Goal: Information Seeking & Learning: Check status

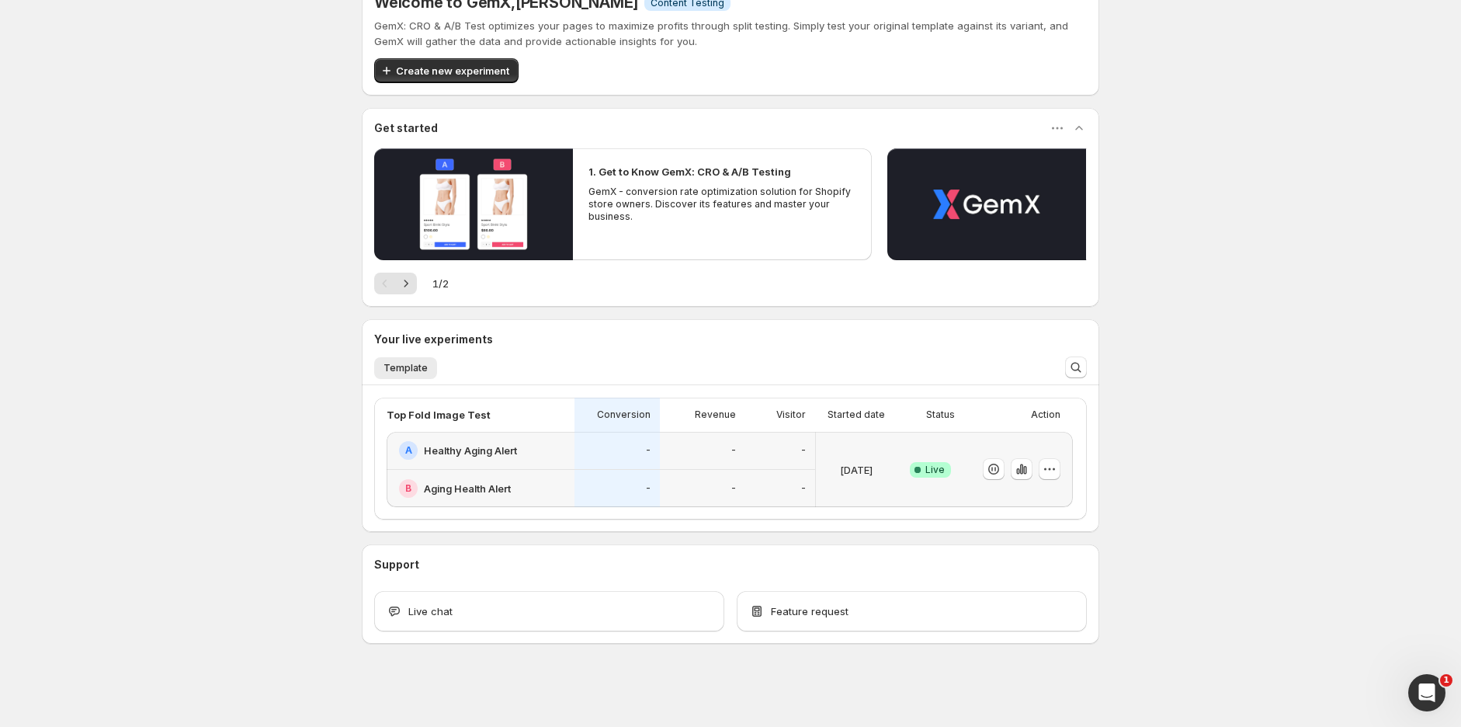
click at [624, 462] on div "-" at bounding box center [617, 451] width 85 height 38
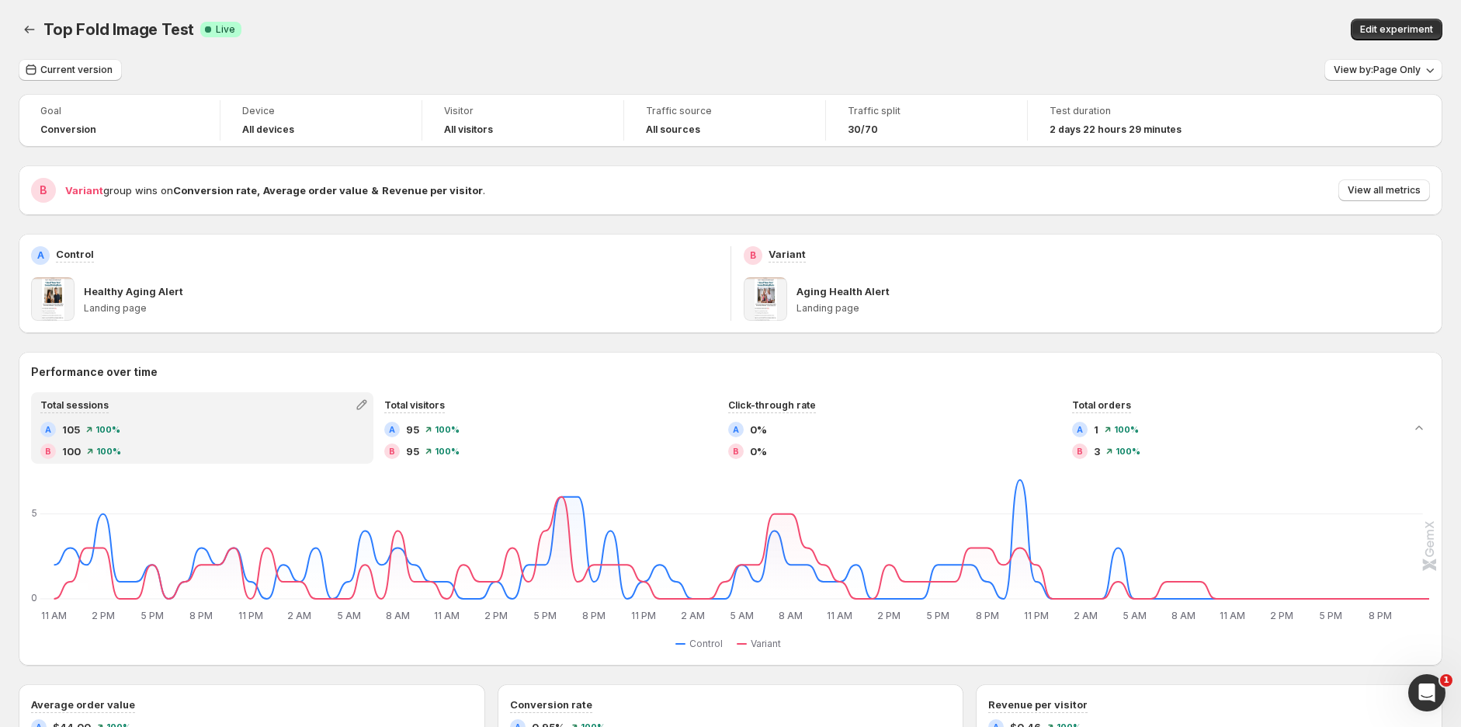
click at [1406, 185] on span "View all metrics" at bounding box center [1384, 190] width 73 height 12
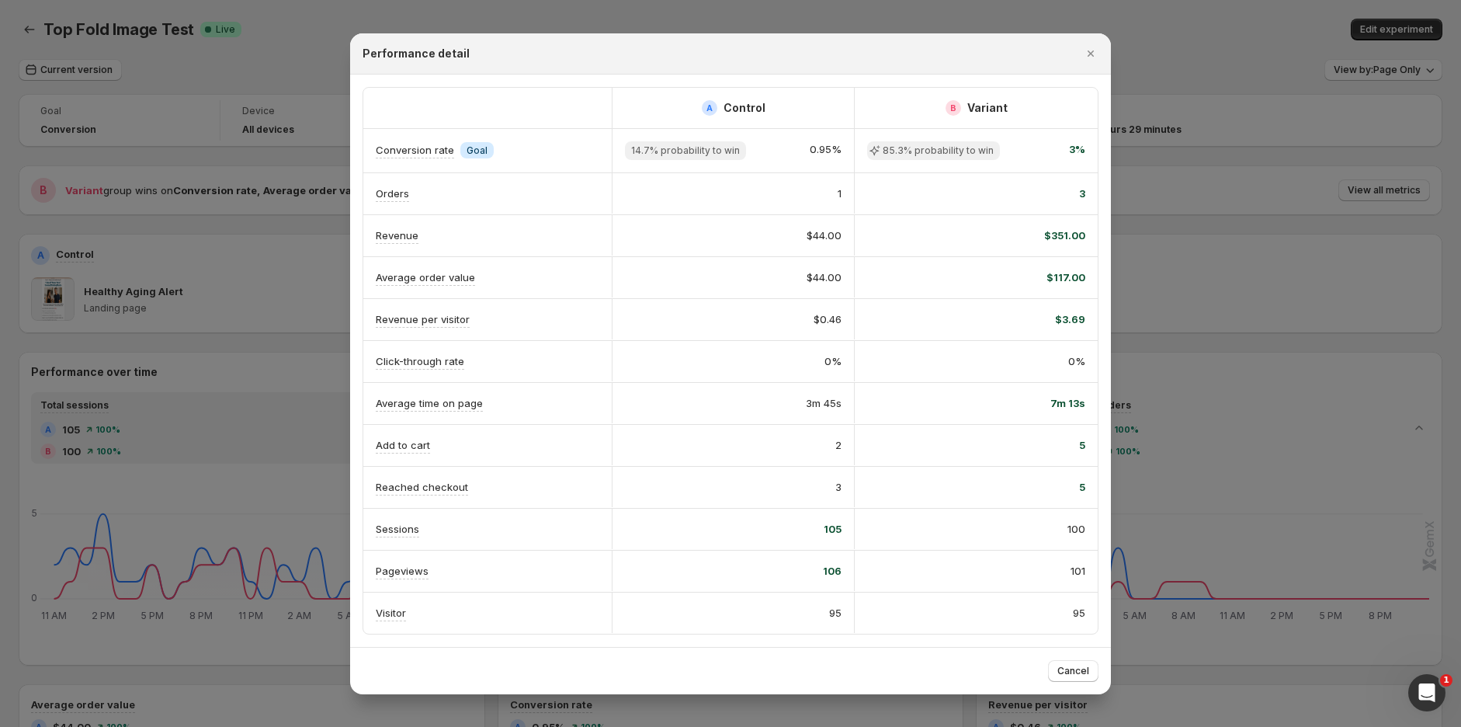
click at [1095, 46] on icon "Close" at bounding box center [1091, 54] width 16 height 16
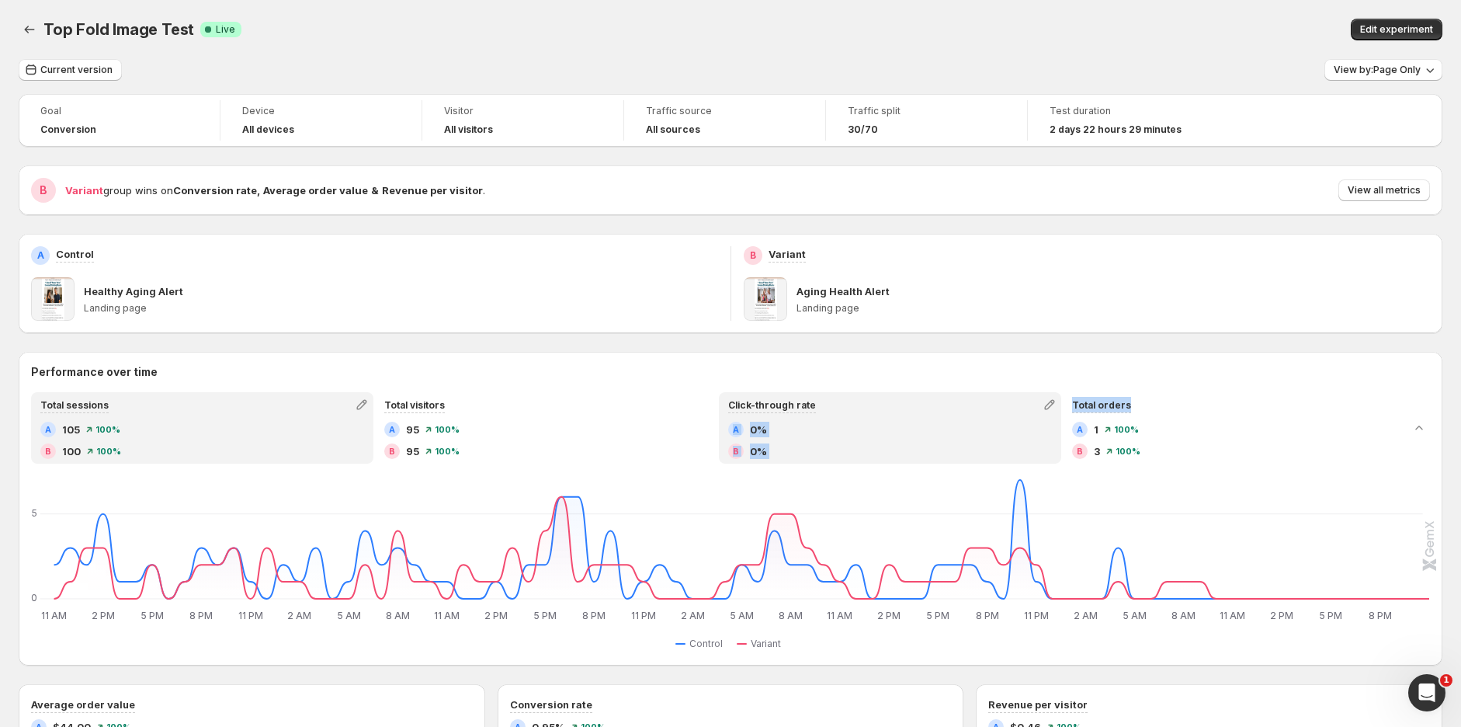
drag, startPoint x: 1206, startPoint y: 414, endPoint x: 870, endPoint y: 416, distance: 335.5
click at [870, 416] on div "Total sessions A 105 100 % B 100 100 % Total visitors A 95 100 % B 95 100 % Cli…" at bounding box center [718, 427] width 1374 height 71
click at [1055, 405] on icon "button" at bounding box center [1049, 405] width 10 height 10
click at [1027, 439] on span "Total revenue" at bounding box center [1056, 437] width 214 height 16
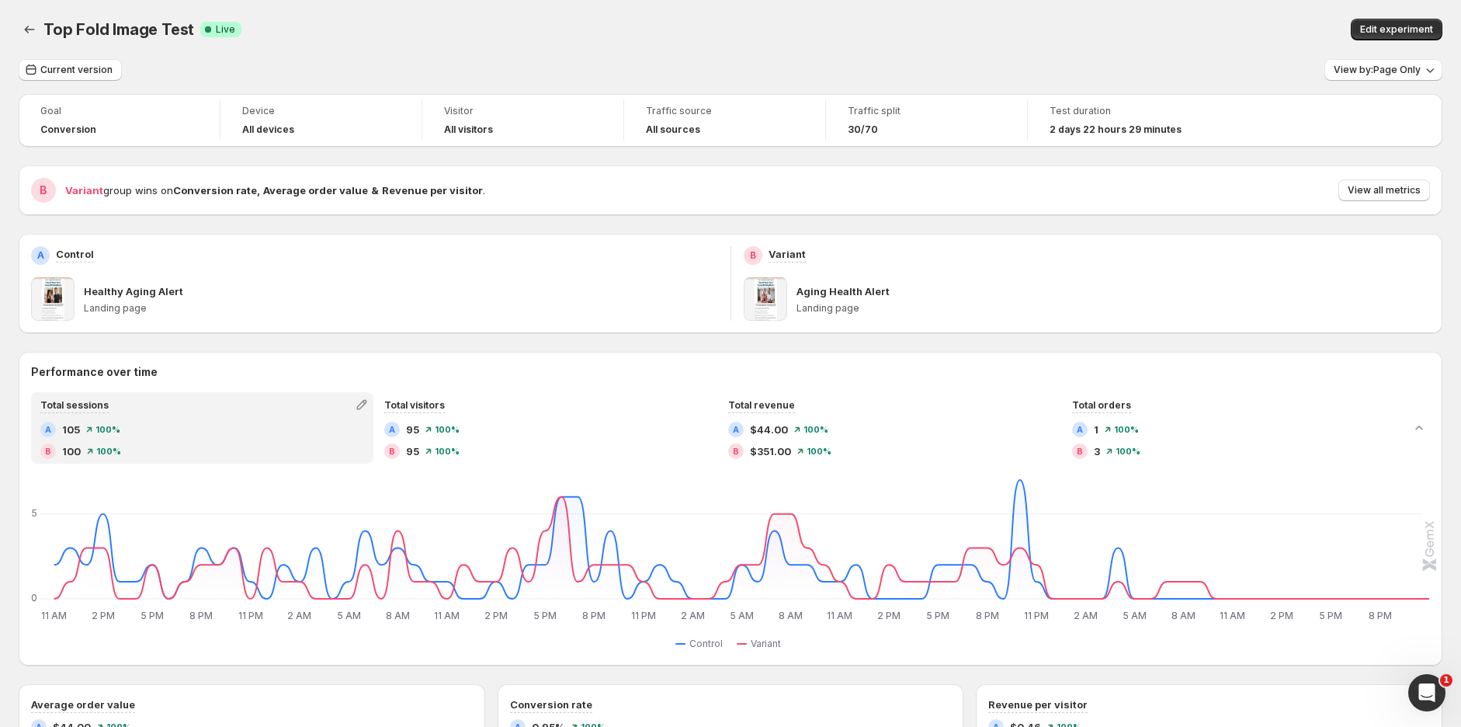
click at [916, 353] on div "Performance over time Total sessions A 105 100 % B 100 100 % Total visitors A 9…" at bounding box center [731, 509] width 1424 height 314
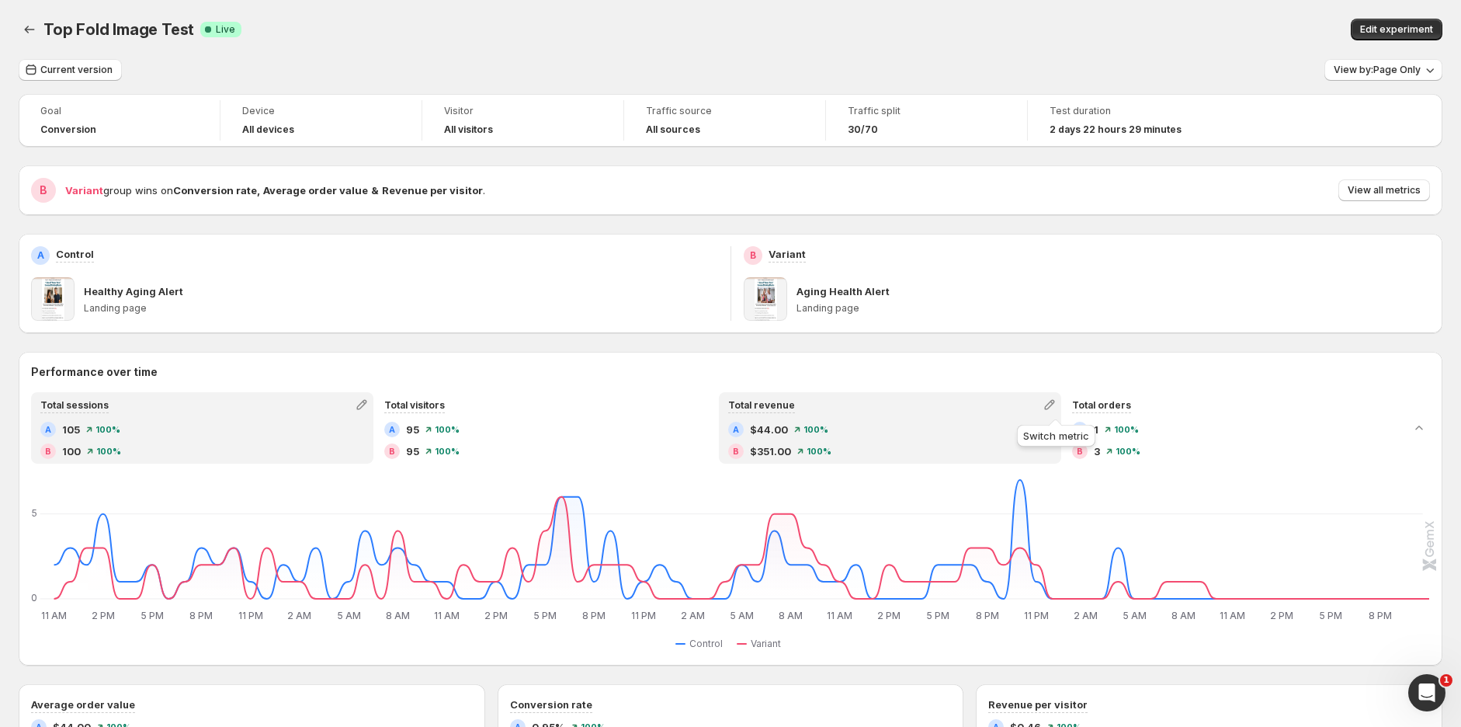
click at [1050, 406] on icon "button" at bounding box center [1050, 405] width 16 height 16
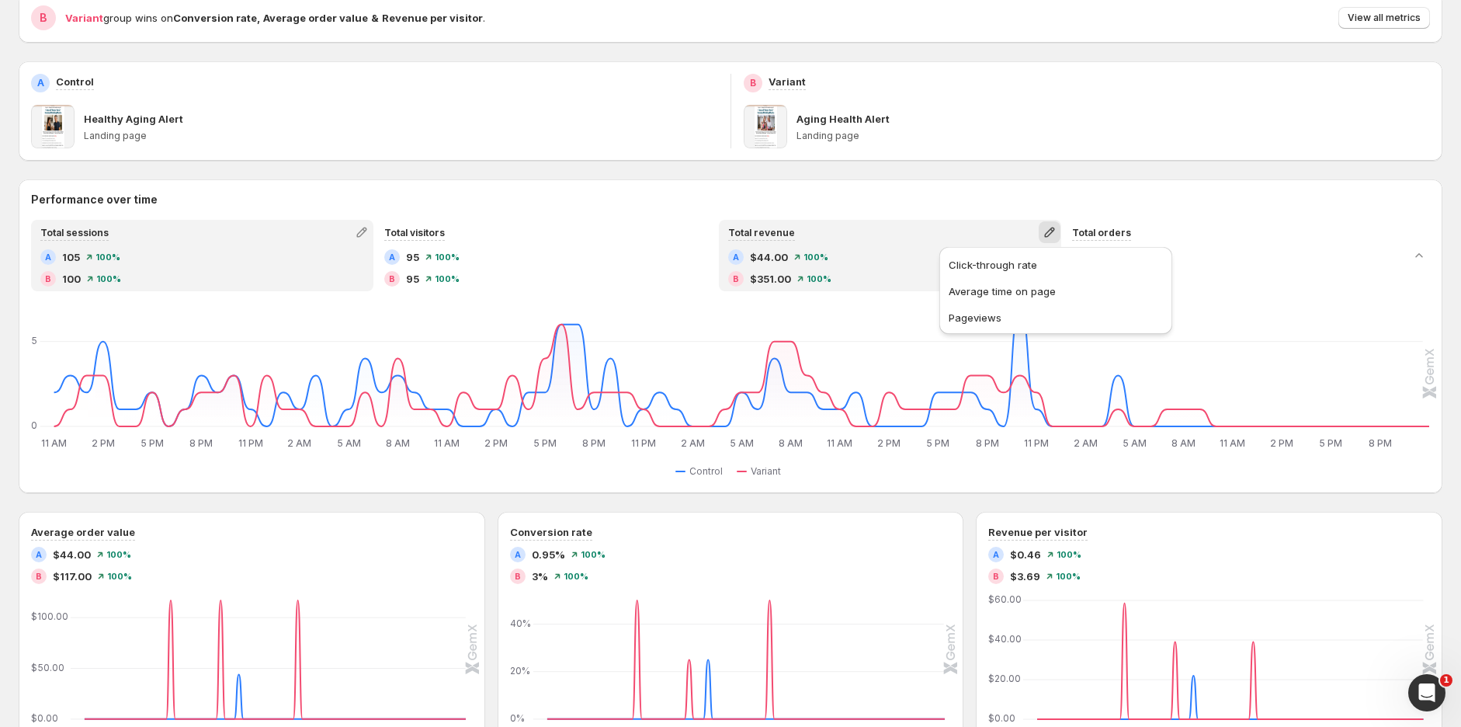
click at [1019, 287] on span "Average time on page" at bounding box center [1002, 291] width 107 height 12
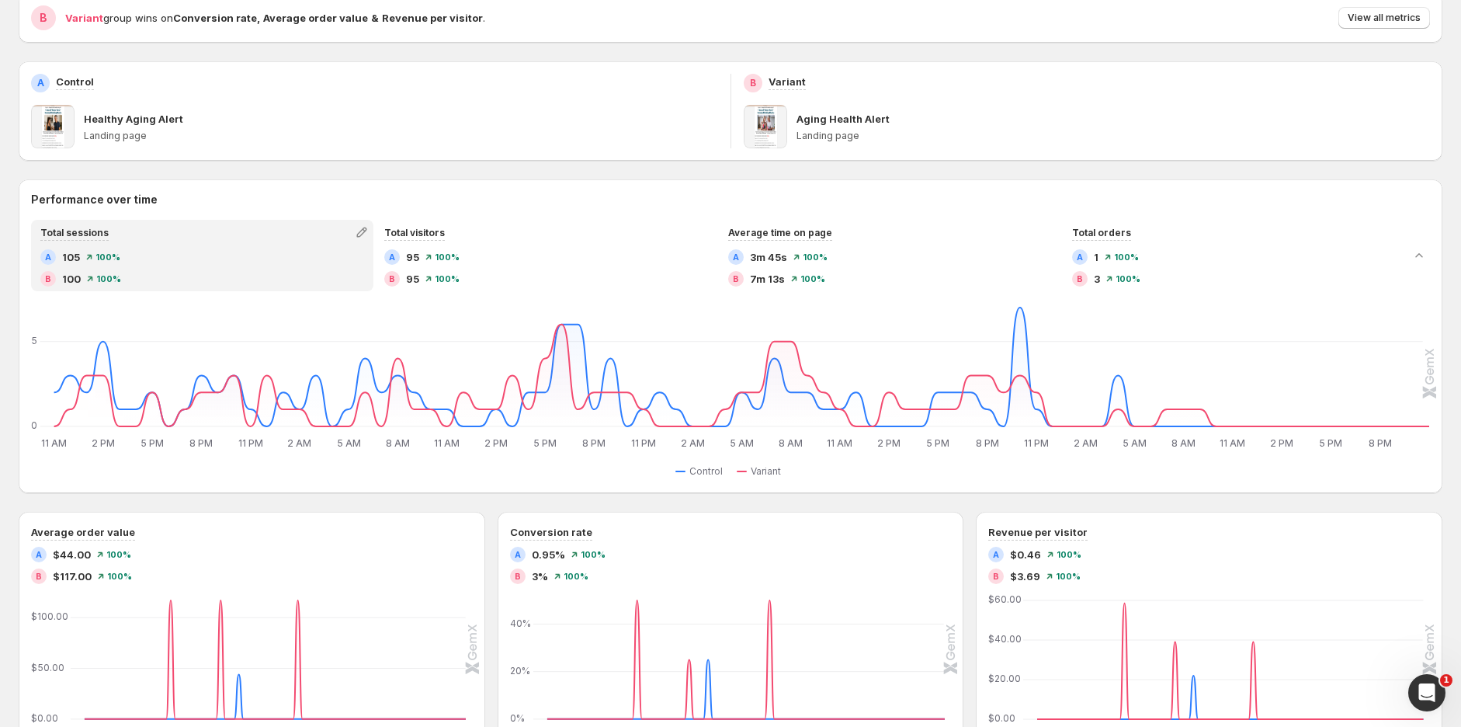
click at [980, 175] on div "Goal Conversion Device All devices Visitor All visitors Traffic source All sour…" at bounding box center [731, 515] width 1424 height 1187
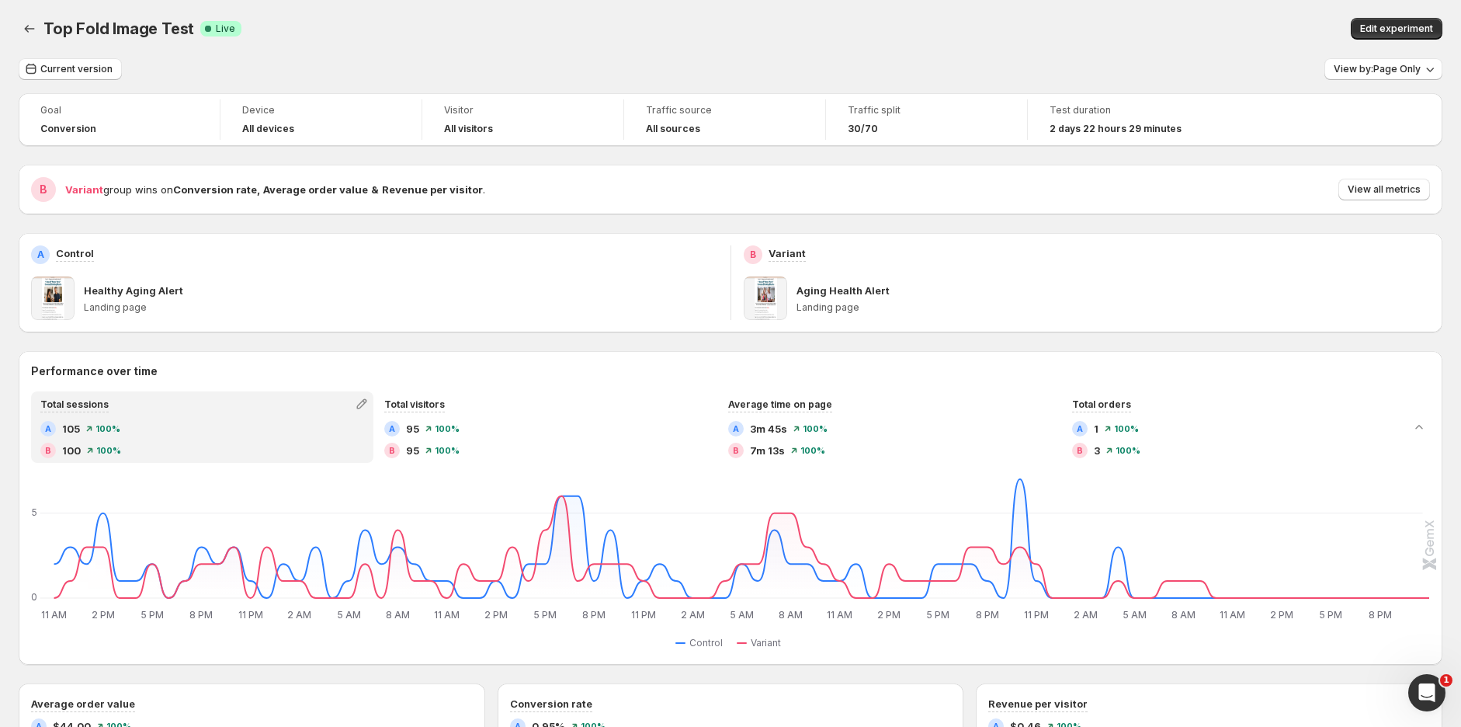
scroll to position [0, 0]
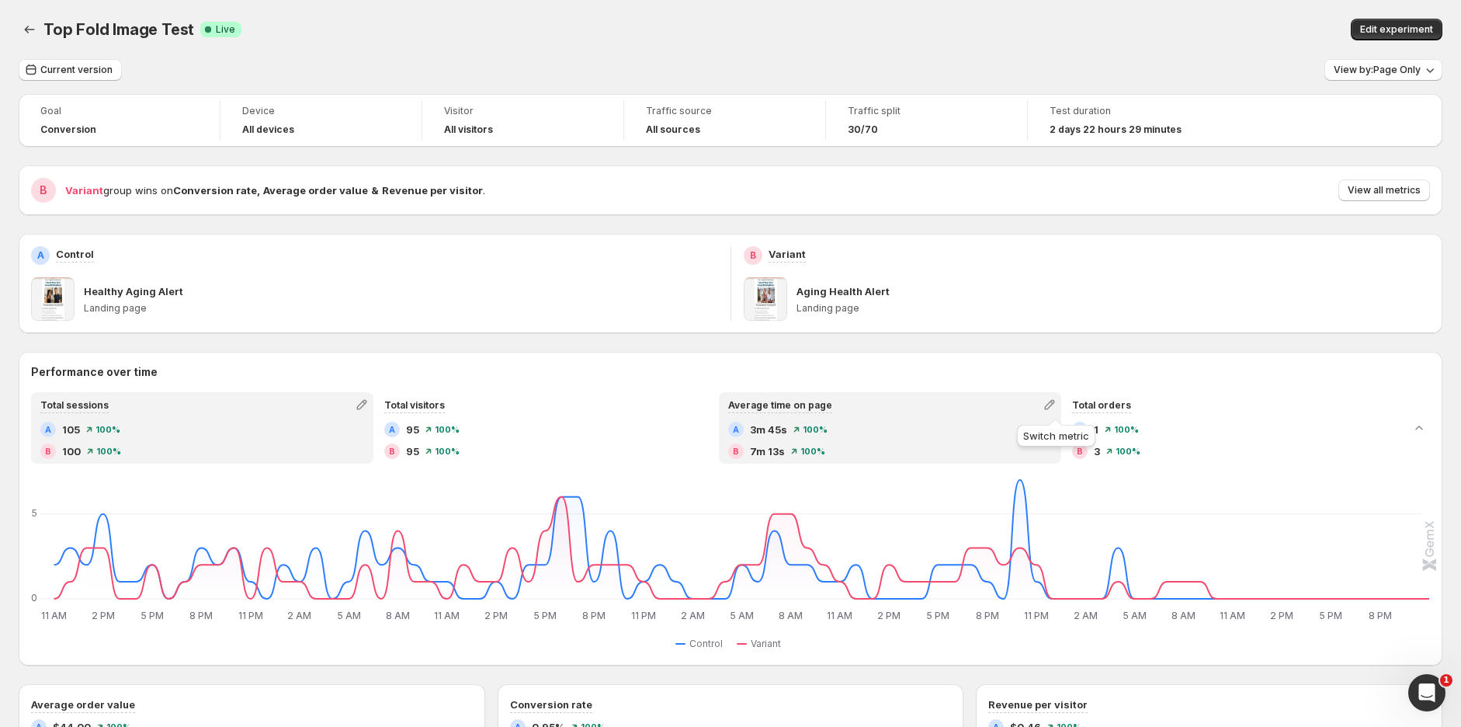
click at [1056, 405] on icon "button" at bounding box center [1050, 405] width 16 height 16
click at [1025, 437] on span "Total revenue" at bounding box center [1056, 437] width 214 height 16
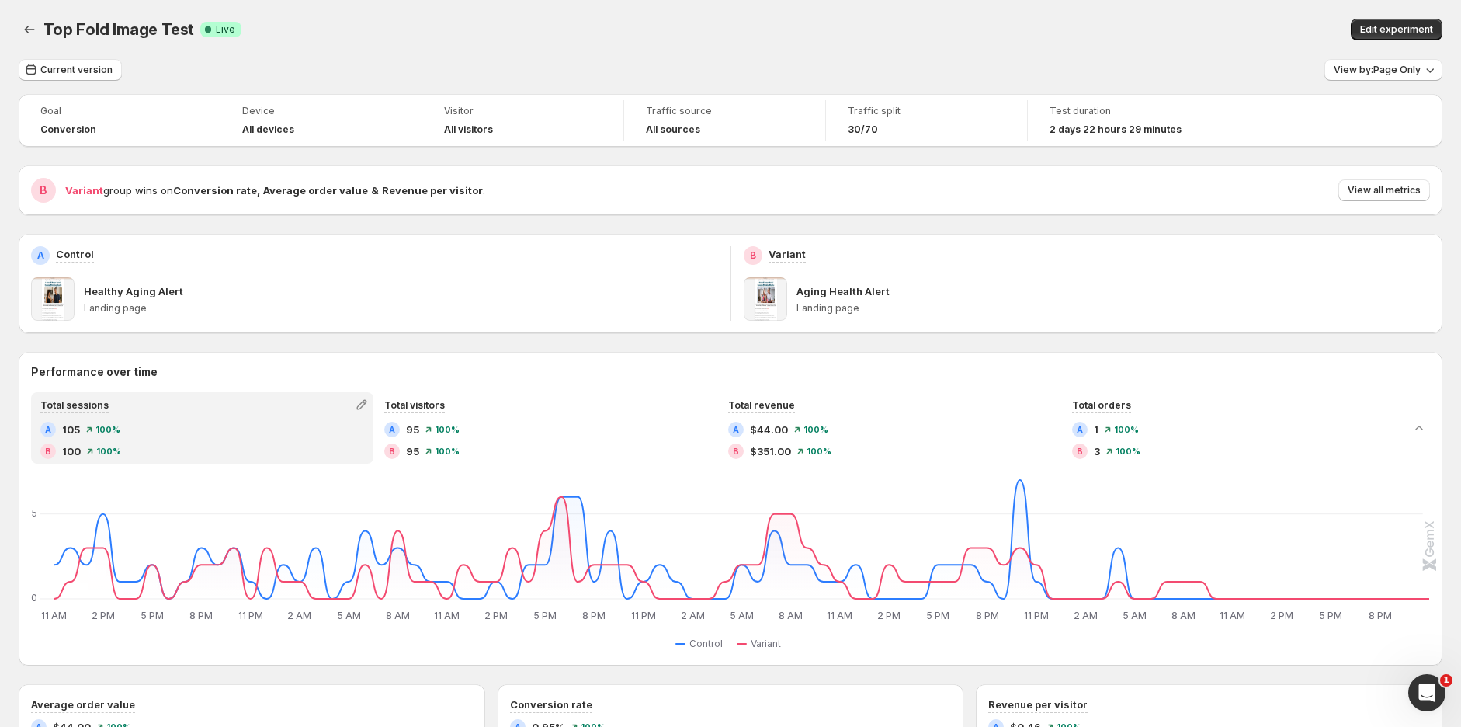
click at [918, 350] on div "Goal Conversion Device All devices Visitor All visitors Traffic source All sour…" at bounding box center [731, 687] width 1424 height 1187
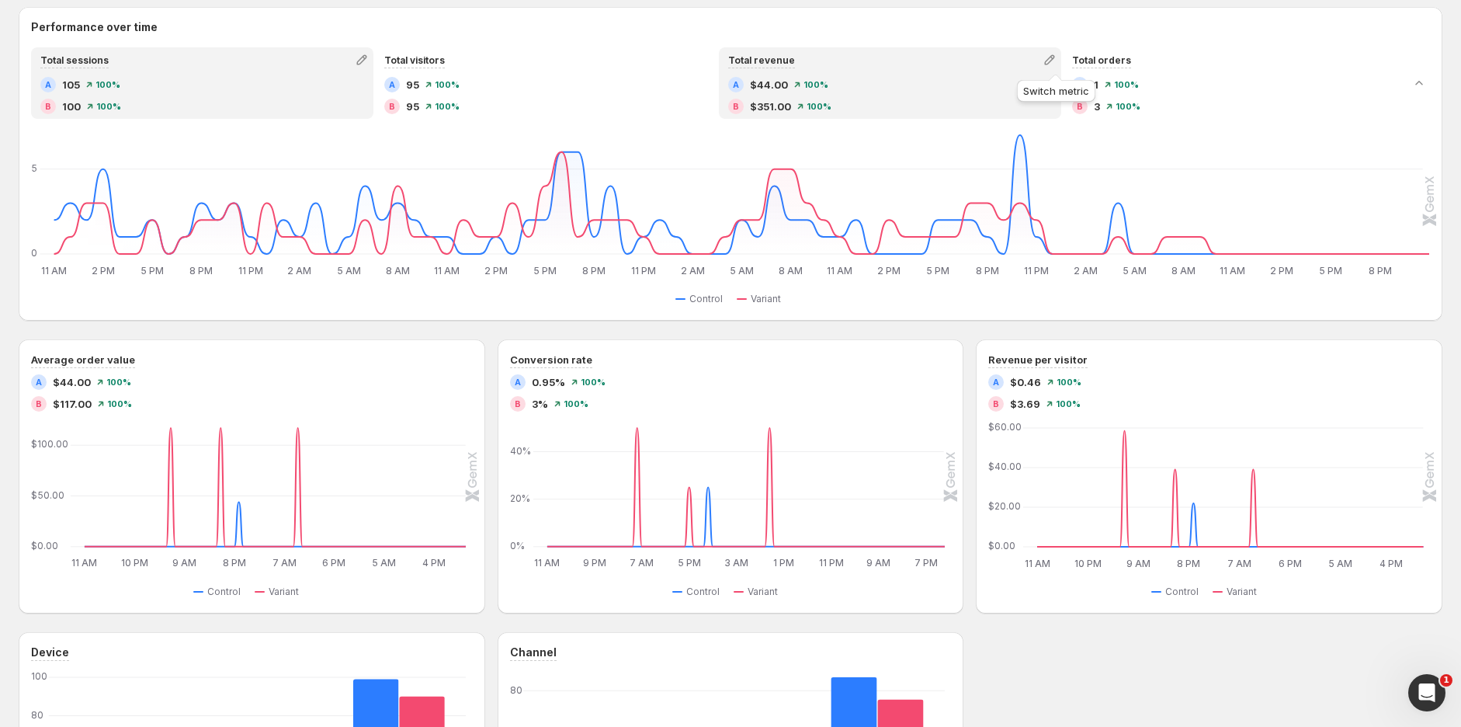
click at [1051, 56] on icon "button" at bounding box center [1050, 60] width 16 height 16
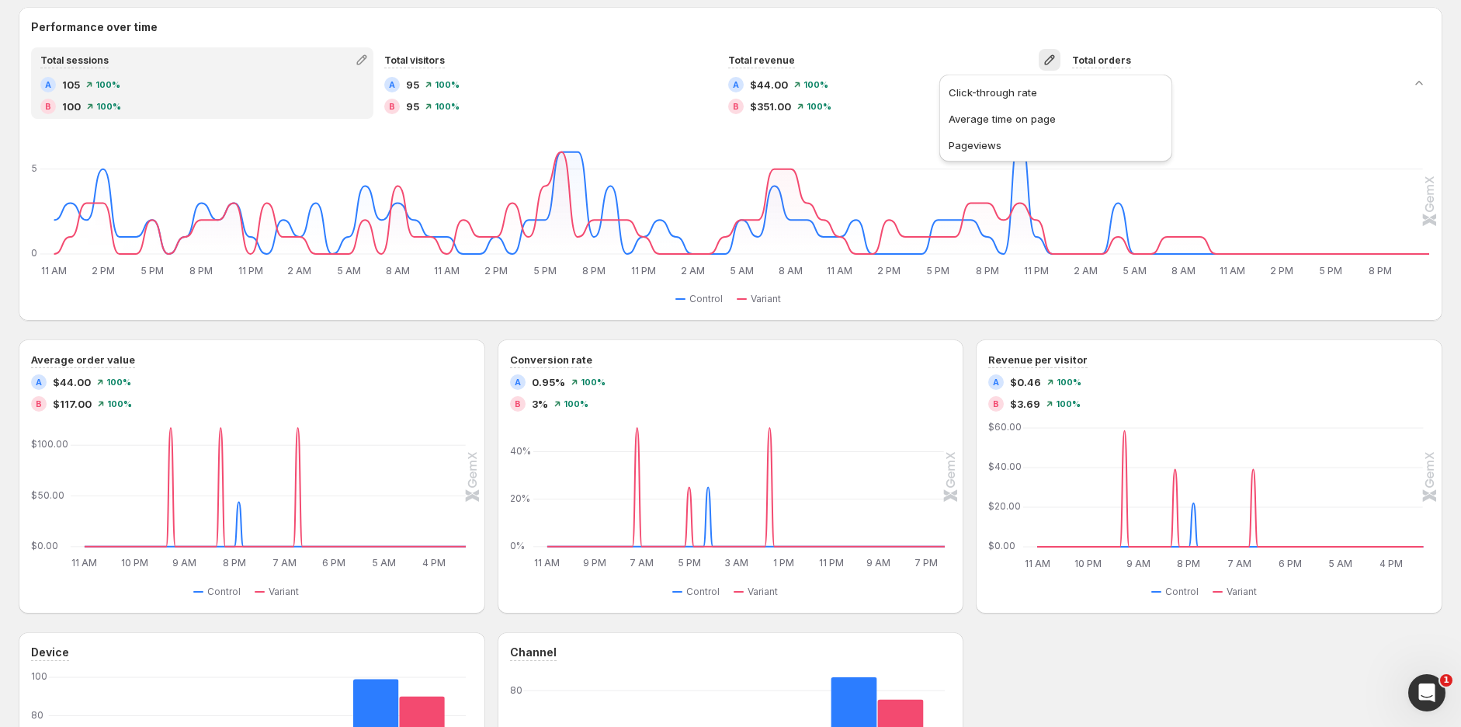
click at [920, 23] on h2 "Performance over time" at bounding box center [730, 27] width 1399 height 16
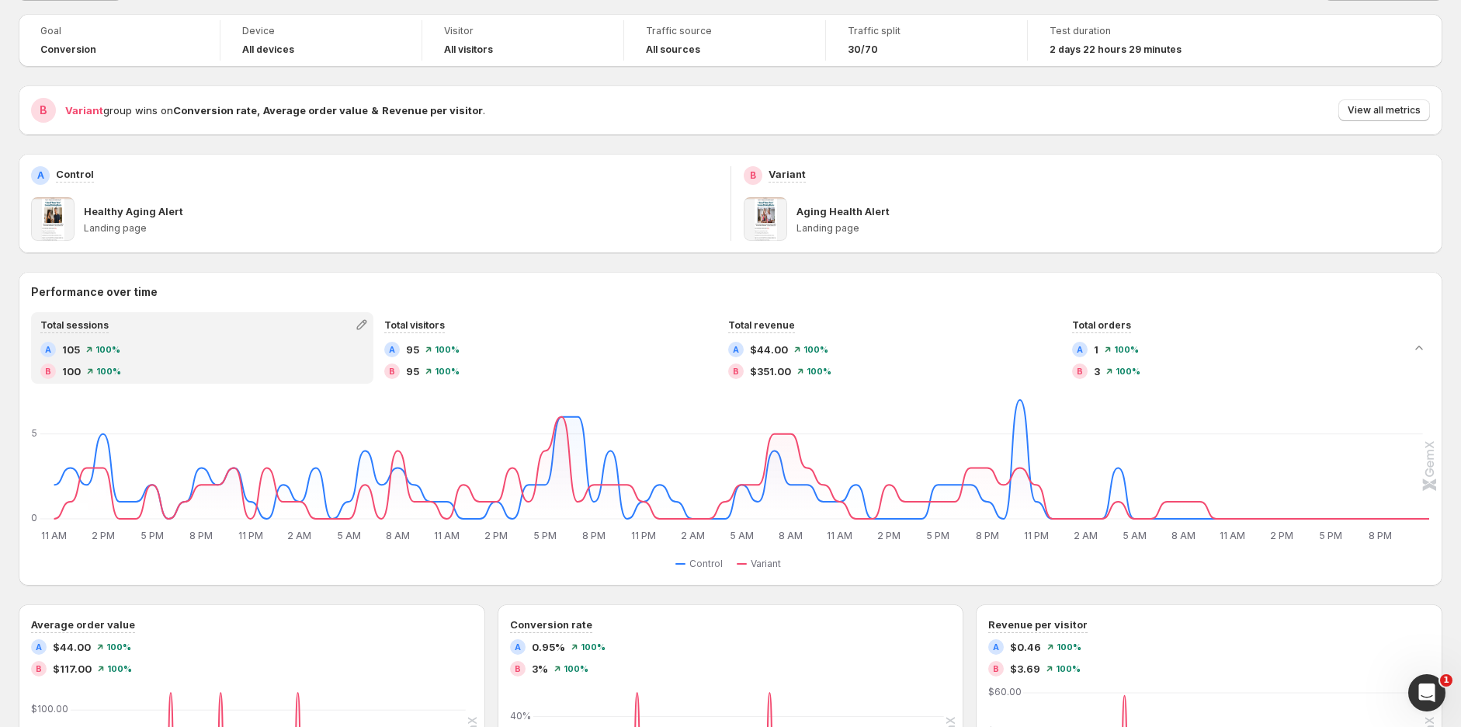
scroll to position [0, 0]
